Goal: Find specific page/section: Find specific page/section

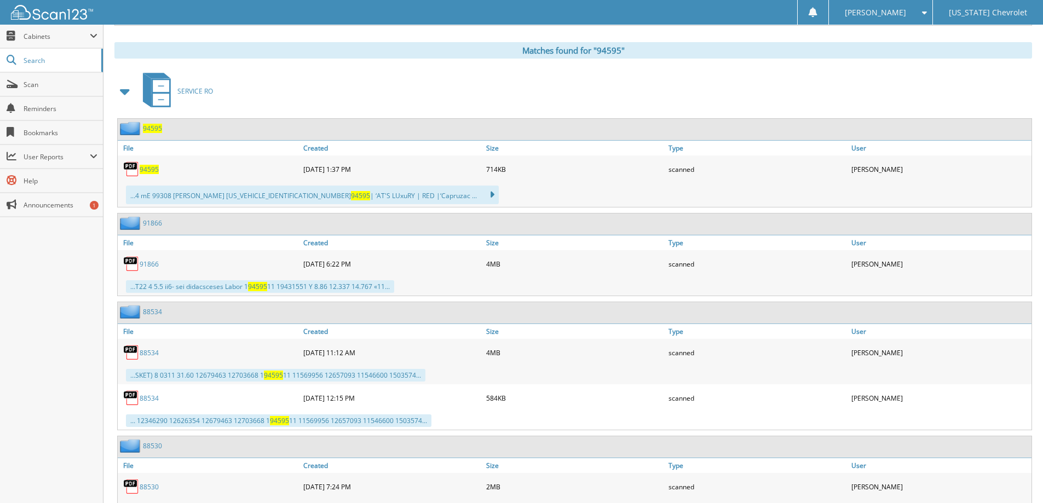
drag, startPoint x: 309, startPoint y: 61, endPoint x: 295, endPoint y: 74, distance: 19.4
click at [309, 59] on div "Matches found for "94595"" at bounding box center [573, 50] width 918 height 16
click at [47, 61] on span "Search" at bounding box center [60, 60] width 72 height 9
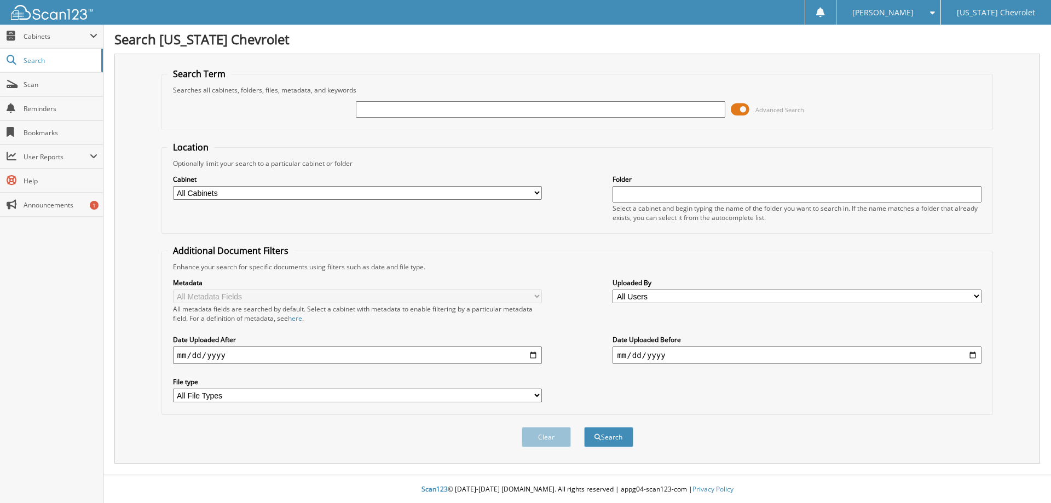
click at [483, 109] on input "text" at bounding box center [540, 109] width 369 height 16
type input "95800"
click at [584, 427] on button "Search" at bounding box center [608, 437] width 49 height 20
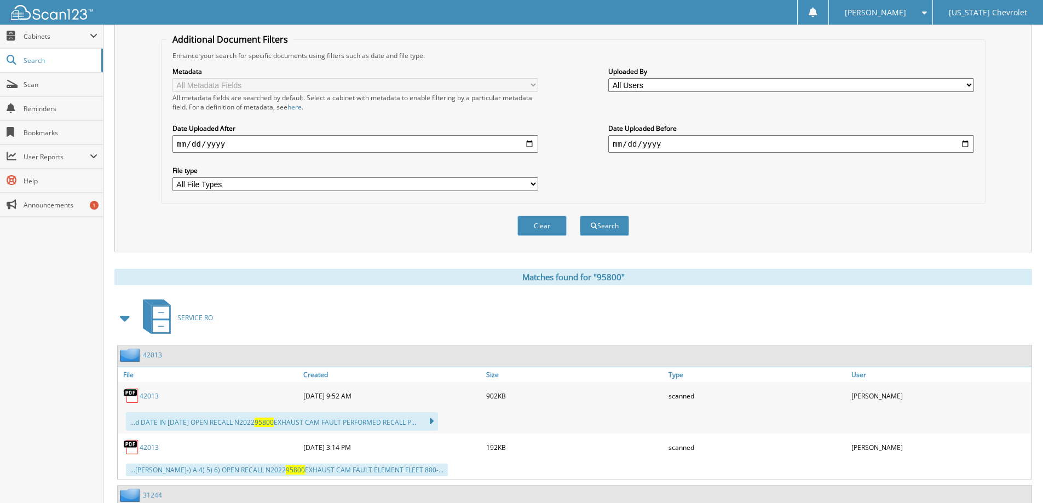
scroll to position [219, 0]
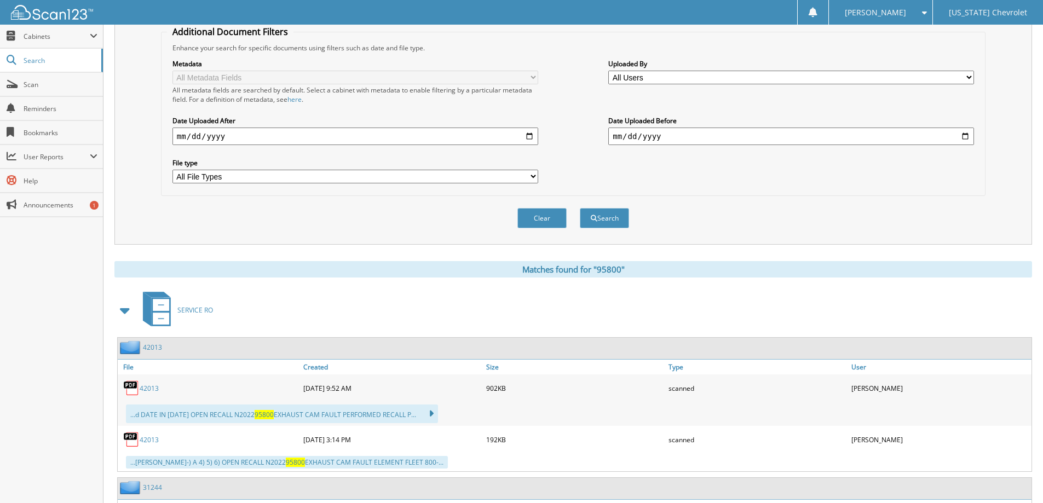
click at [124, 317] on span at bounding box center [125, 311] width 15 height 20
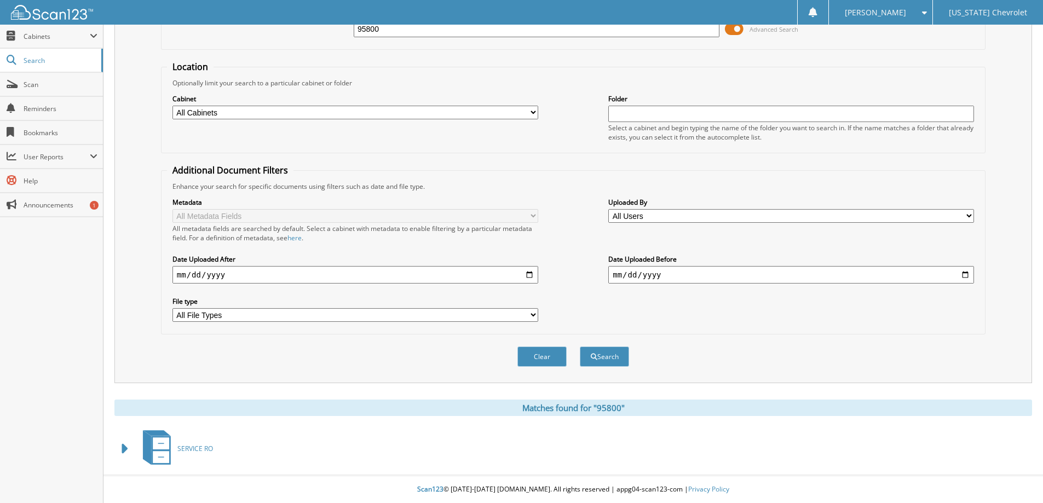
click at [122, 452] on span at bounding box center [125, 449] width 15 height 20
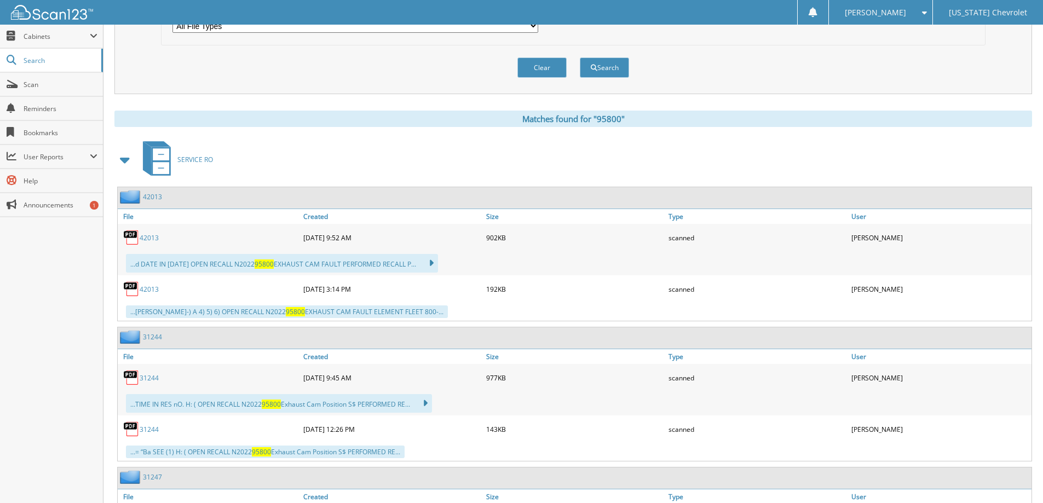
scroll to position [383, 0]
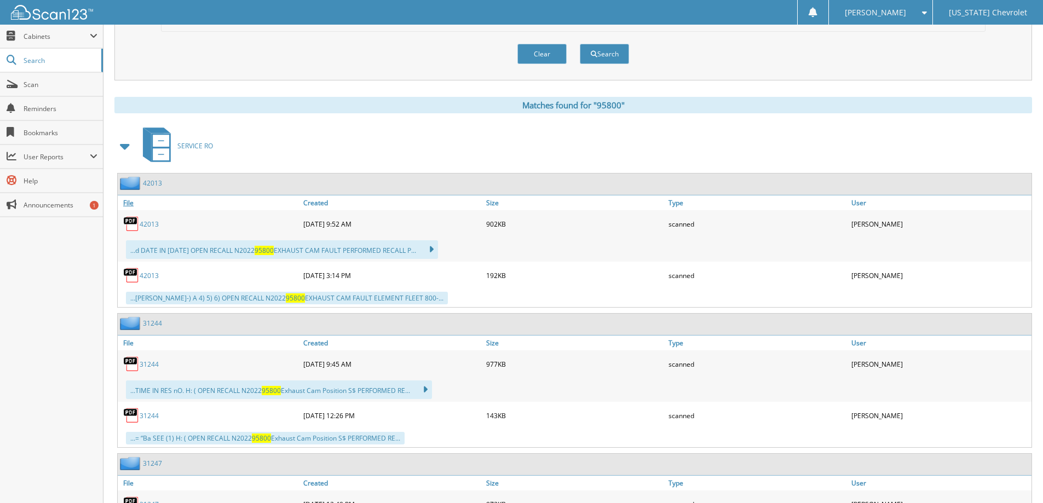
click at [130, 206] on link "File" at bounding box center [209, 202] width 183 height 15
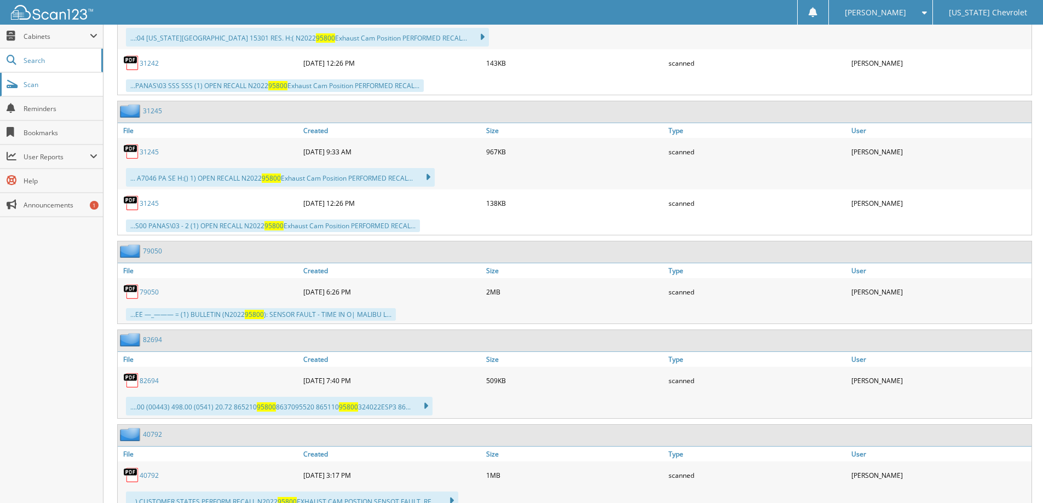
scroll to position [1137, 0]
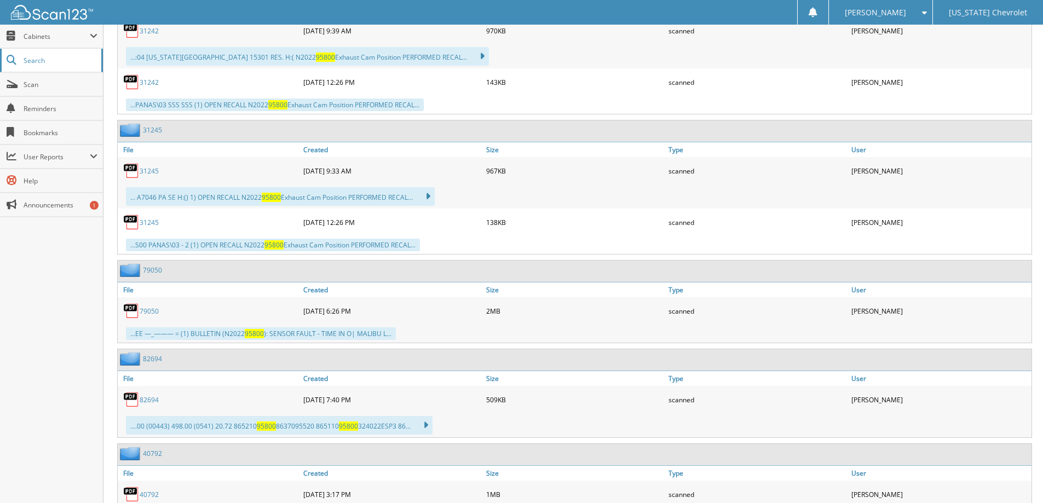
click at [47, 64] on span "Search" at bounding box center [60, 60] width 72 height 9
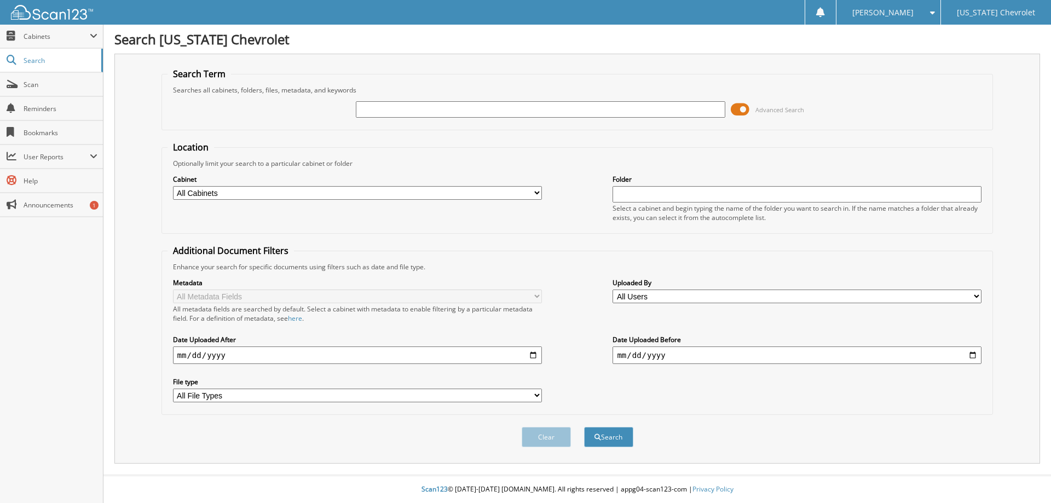
click at [460, 104] on div at bounding box center [540, 109] width 369 height 19
click at [459, 107] on input "text" at bounding box center [540, 109] width 369 height 16
type input "95969"
click at [584, 427] on button "Search" at bounding box center [608, 437] width 49 height 20
